Goal: Entertainment & Leisure: Consume media (video, audio)

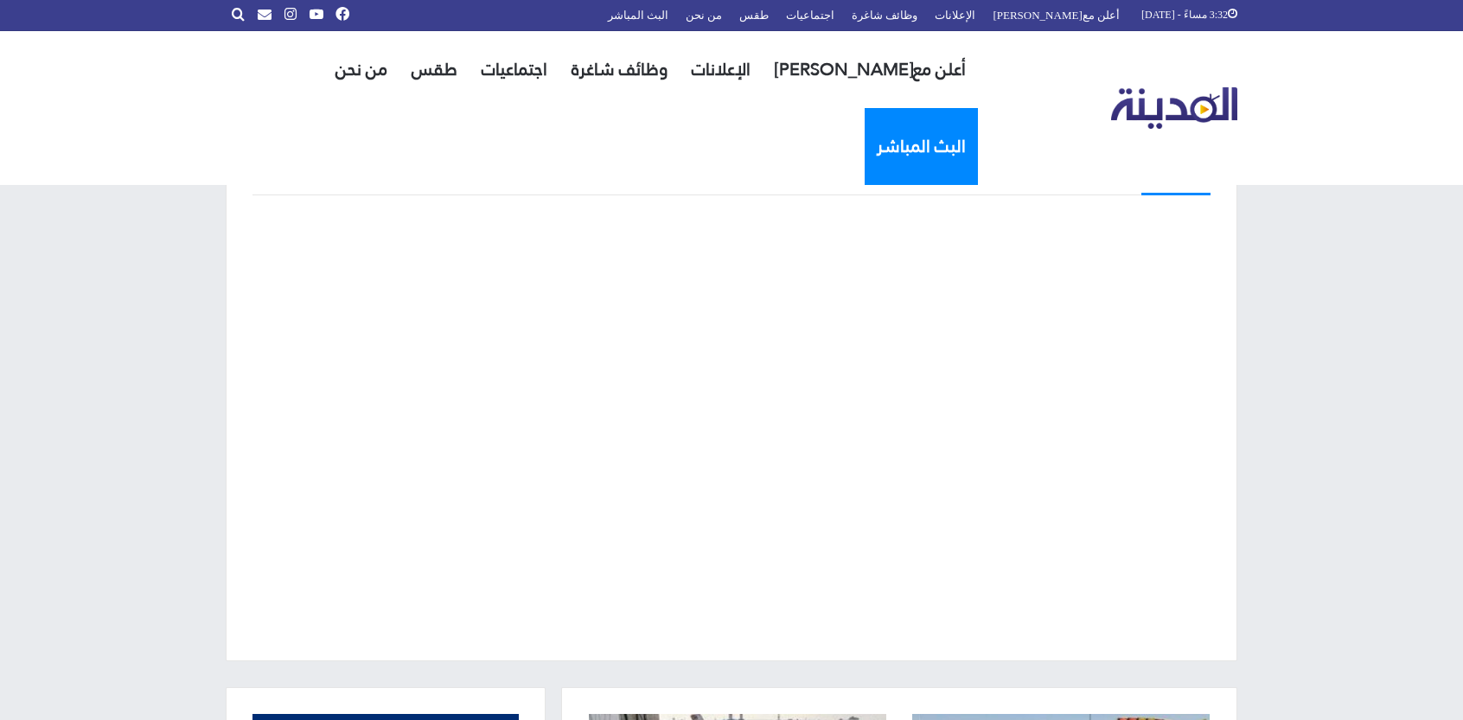
click at [865, 108] on link "البث المباشر" at bounding box center [921, 146] width 113 height 77
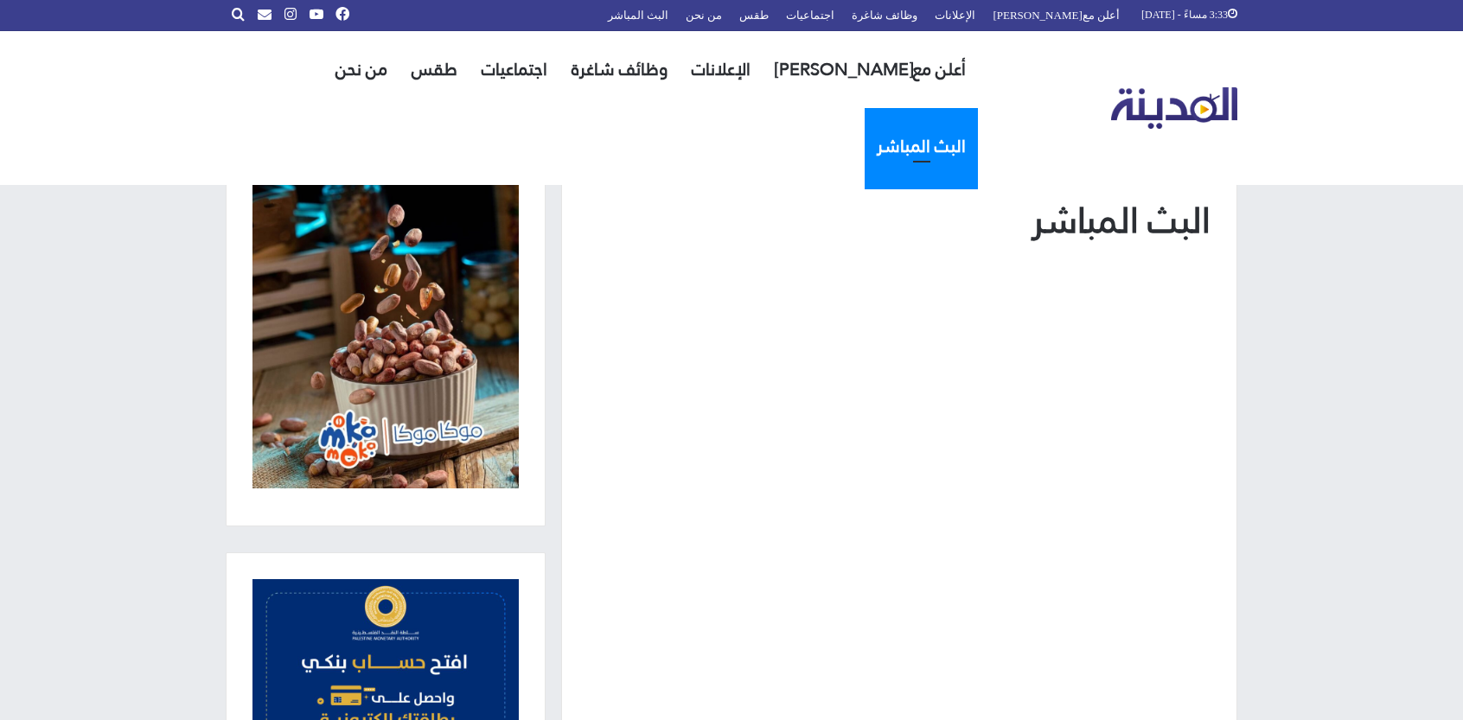
click at [1168, 87] on img "القائمة الرئيسية" at bounding box center [1174, 108] width 127 height 42
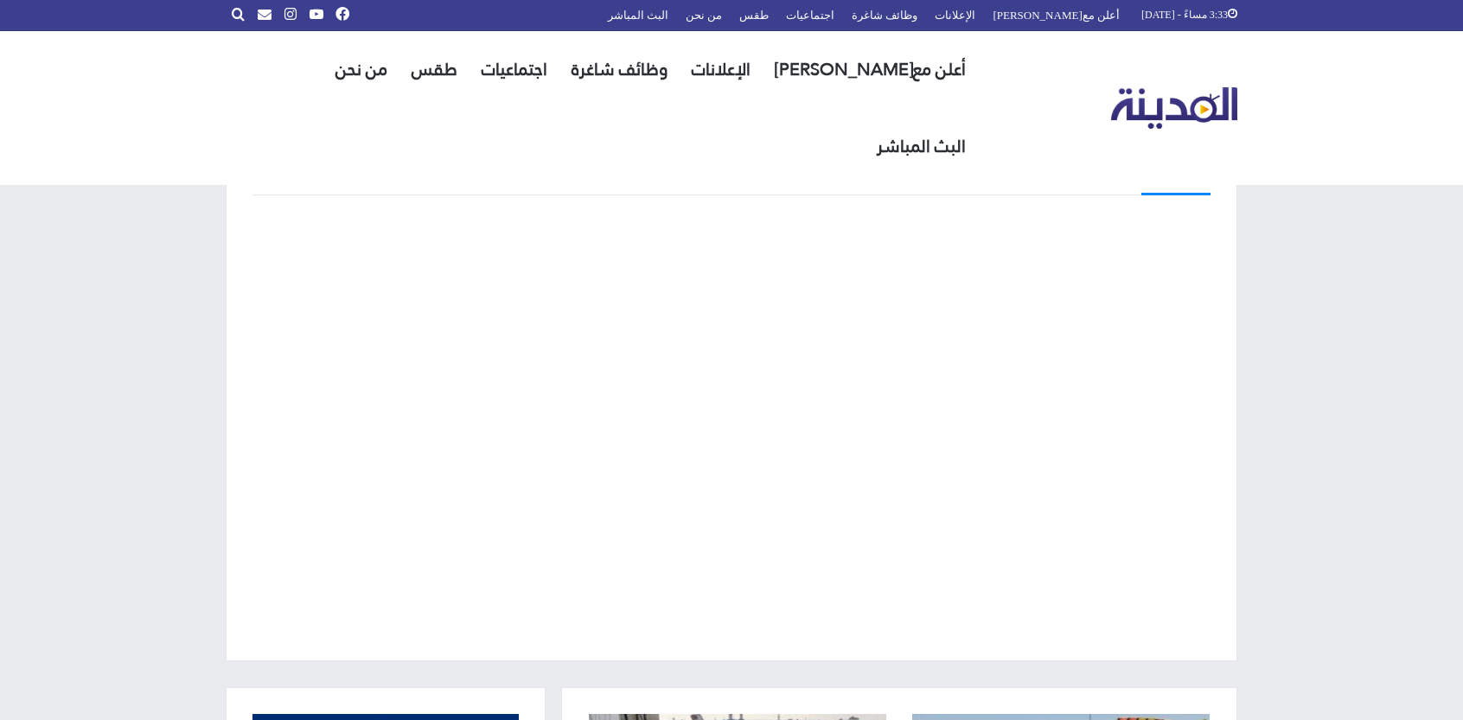
click at [214, 400] on div "البث المباشر" at bounding box center [732, 411] width 1038 height 554
